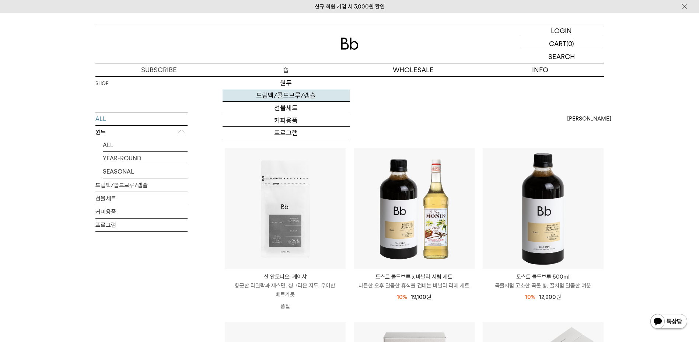
click at [288, 95] on link "드립백/콜드브루/캡슐" at bounding box center [286, 95] width 127 height 13
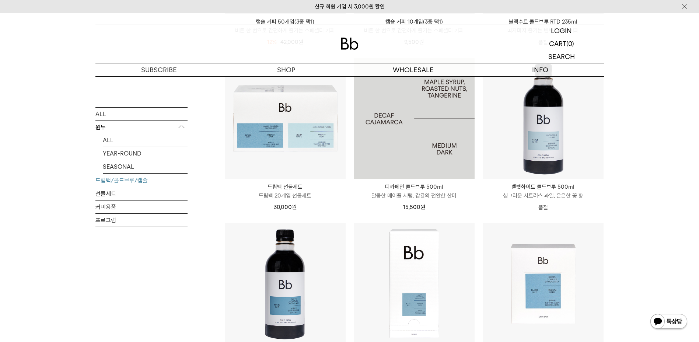
scroll to position [305, 0]
